Goal: Task Accomplishment & Management: Manage account settings

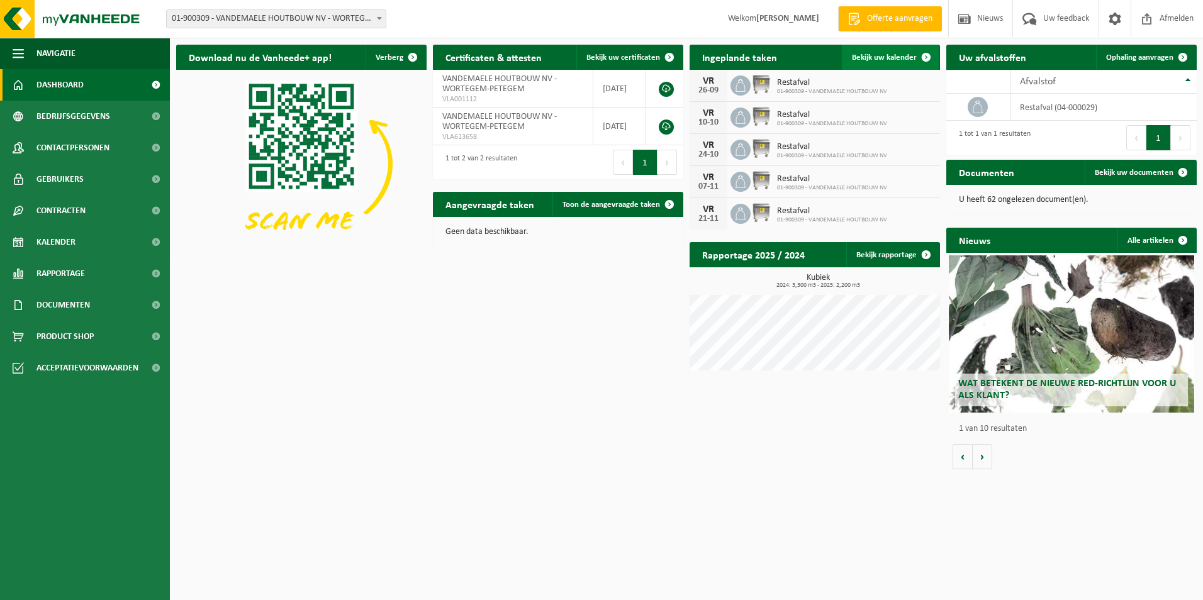
click at [893, 53] on span "Bekijk uw kalender" at bounding box center [884, 57] width 65 height 8
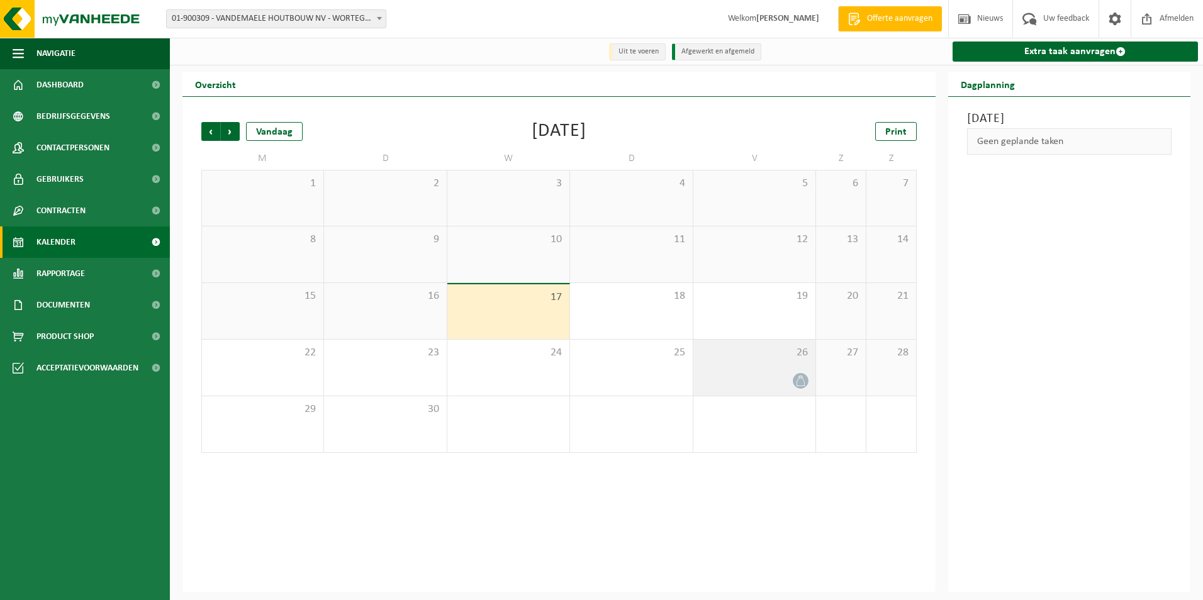
click at [795, 382] on span at bounding box center [801, 381] width 16 height 16
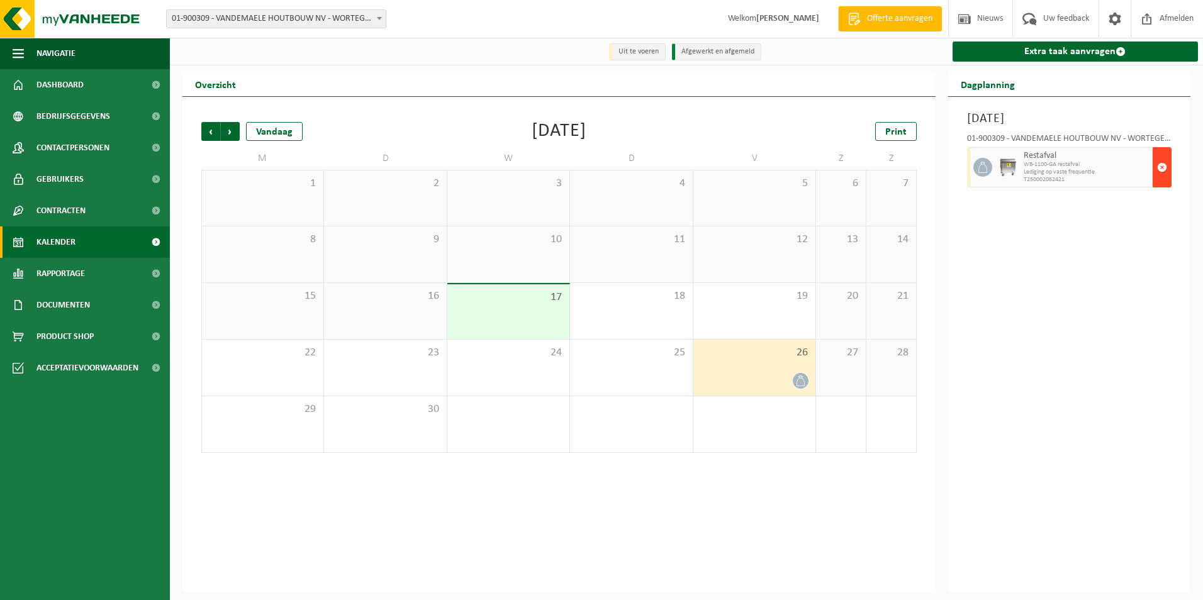
click at [1161, 172] on span "button" at bounding box center [1162, 167] width 10 height 25
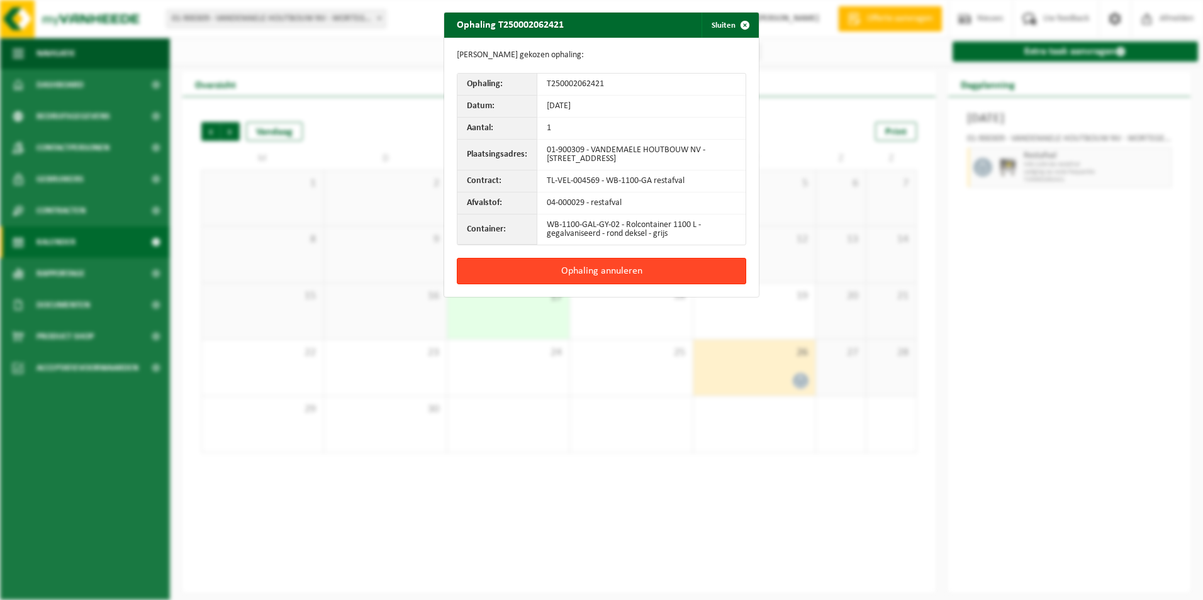
click at [506, 267] on button "Ophaling annuleren" at bounding box center [601, 271] width 289 height 26
